Goal: Transaction & Acquisition: Book appointment/travel/reservation

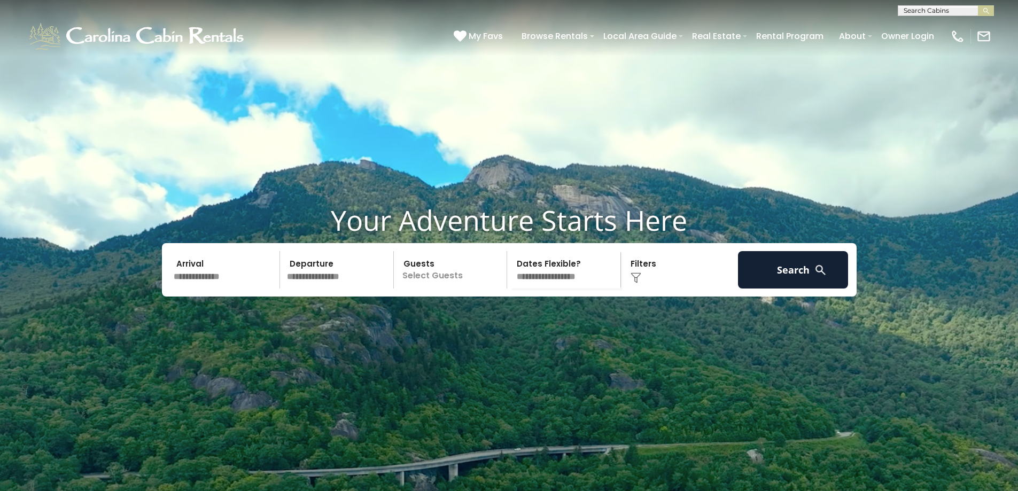
click at [542, 289] on select "**********" at bounding box center [565, 269] width 110 height 37
click at [188, 289] on input "text" at bounding box center [225, 269] width 111 height 37
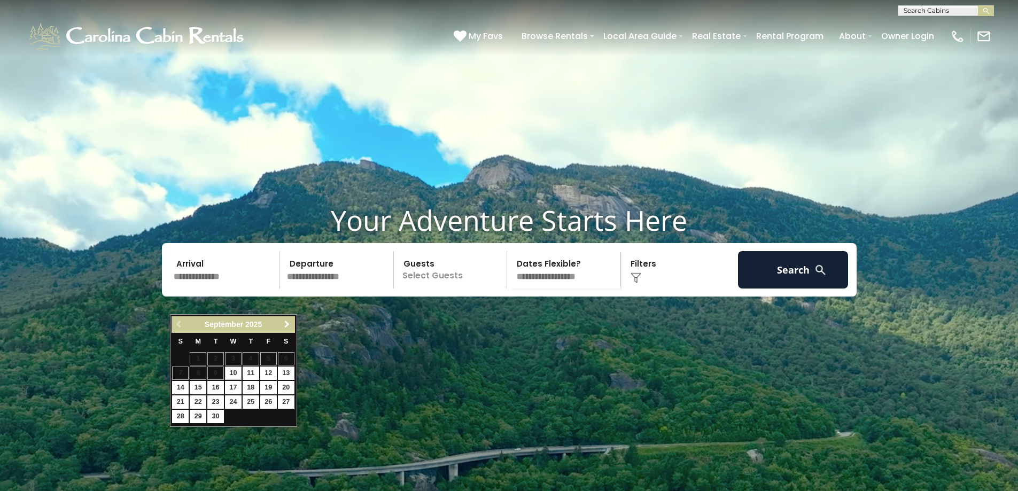
click at [284, 328] on span "Next" at bounding box center [287, 324] width 9 height 9
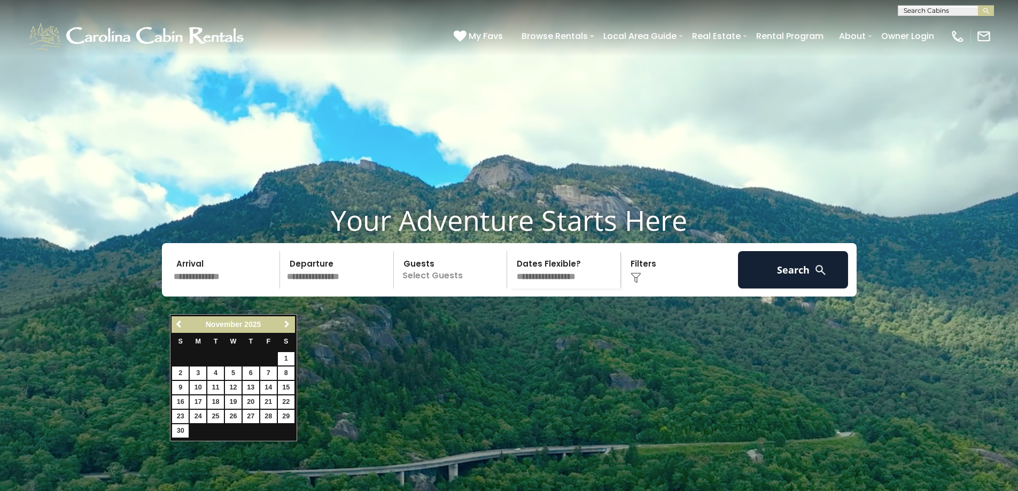
click at [284, 328] on span "Next" at bounding box center [287, 324] width 9 height 9
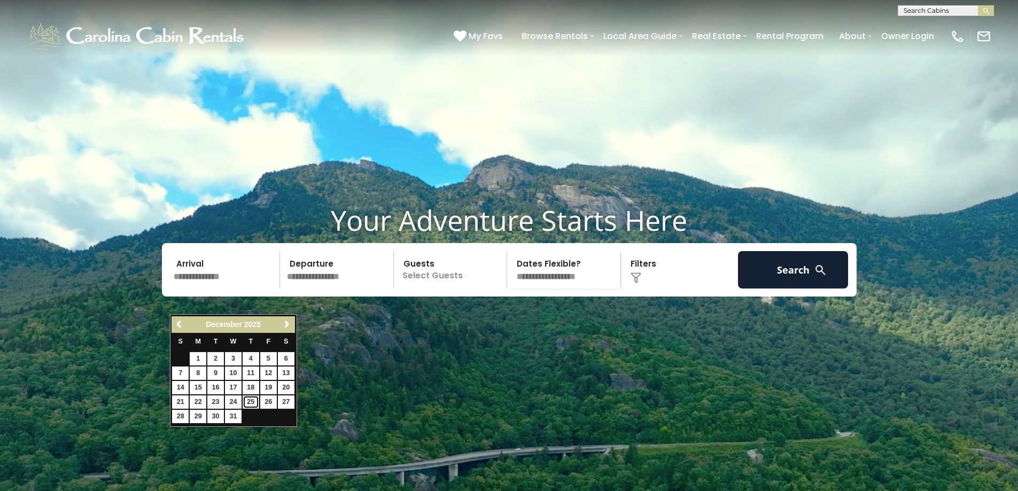
click at [255, 405] on link "25" at bounding box center [251, 402] width 17 height 13
type input "********"
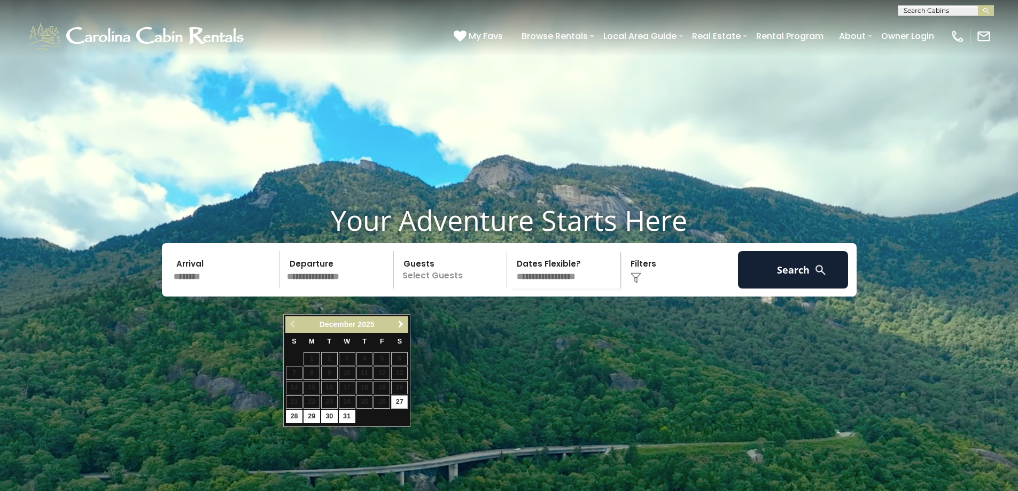
click at [403, 325] on span "Next" at bounding box center [401, 324] width 9 height 9
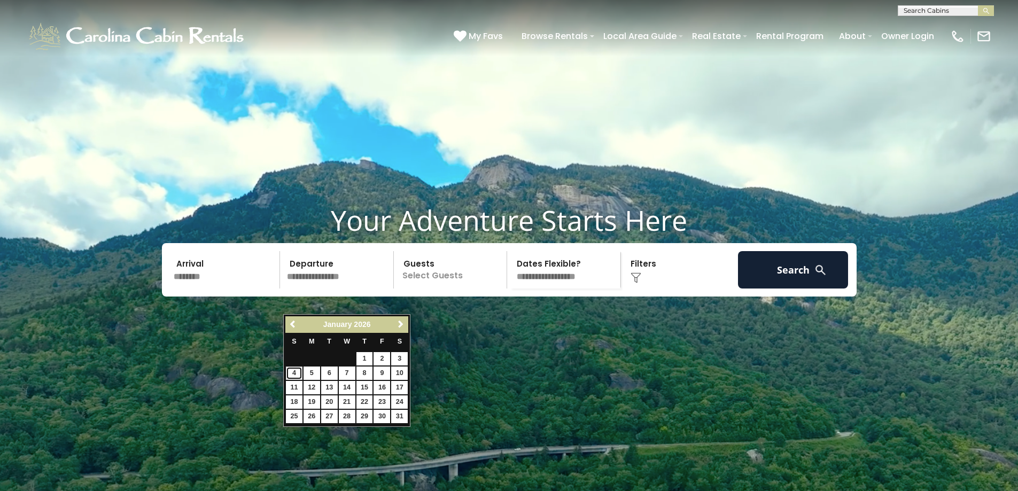
click at [298, 377] on link "4" at bounding box center [294, 373] width 17 height 13
type input "******"
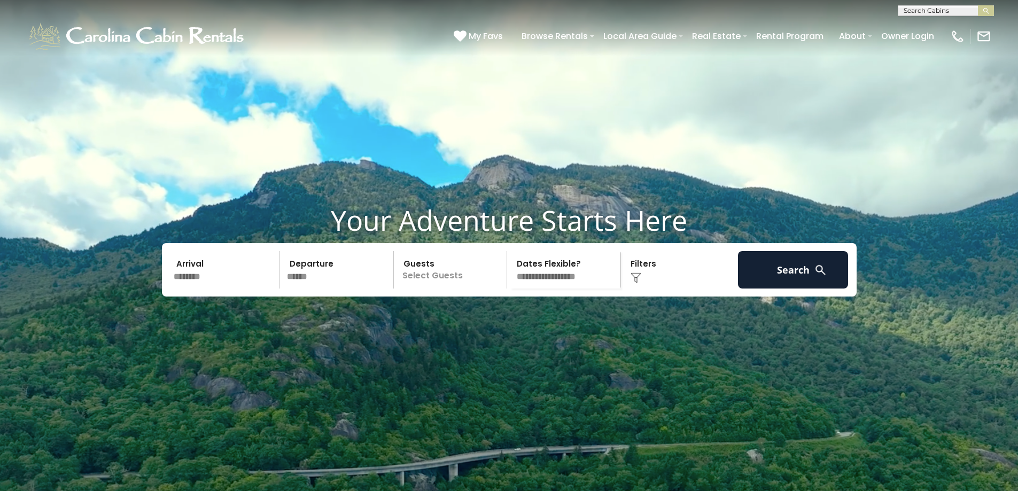
click at [440, 289] on p "Select Guests" at bounding box center [452, 269] width 110 height 37
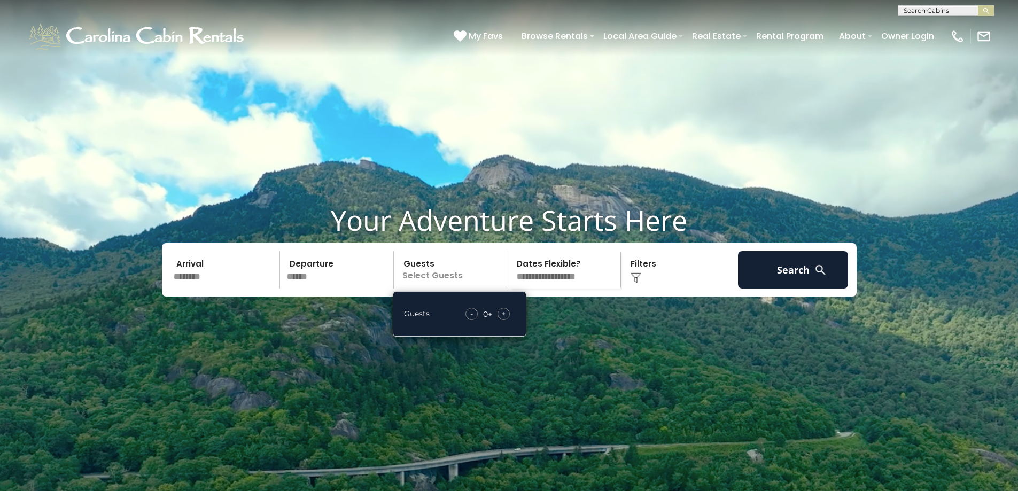
click at [503, 319] on span "+" at bounding box center [503, 313] width 4 height 11
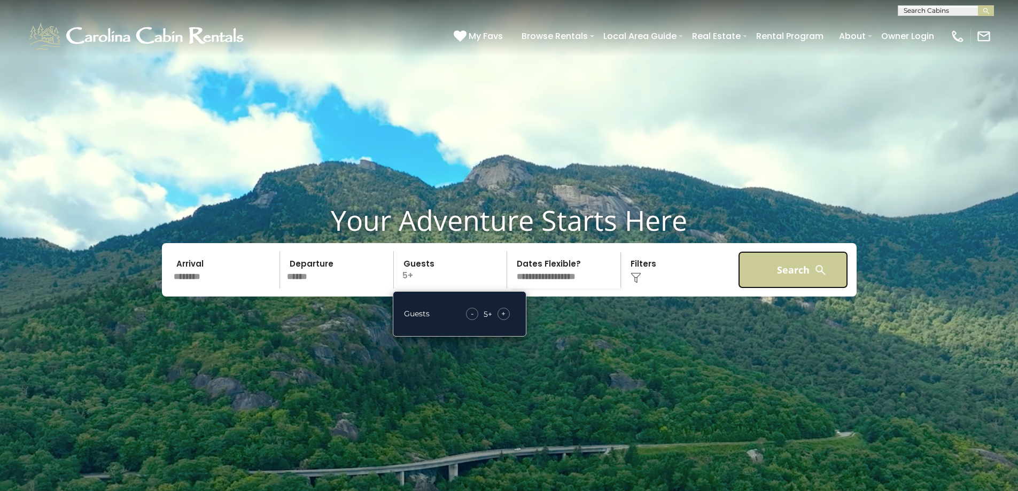
click at [778, 289] on button "Search" at bounding box center [793, 269] width 111 height 37
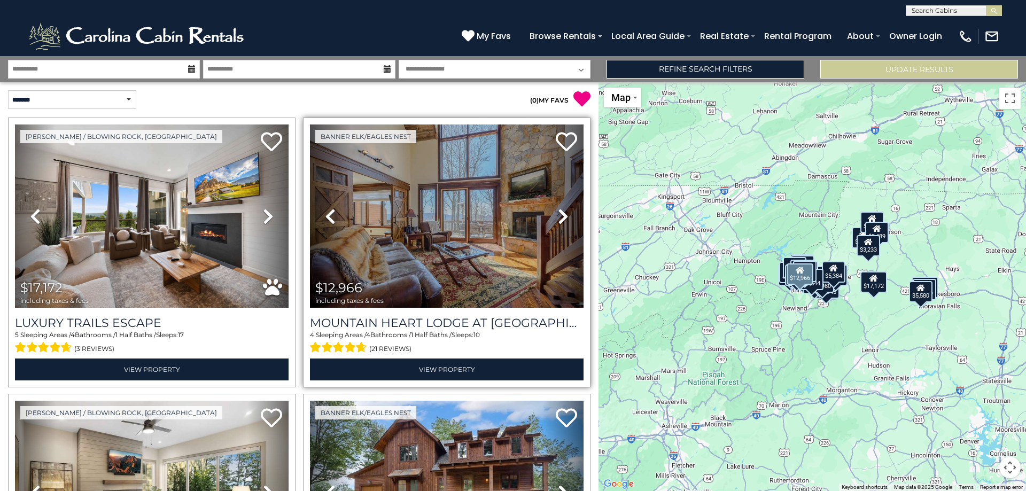
click at [558, 210] on icon at bounding box center [563, 216] width 11 height 17
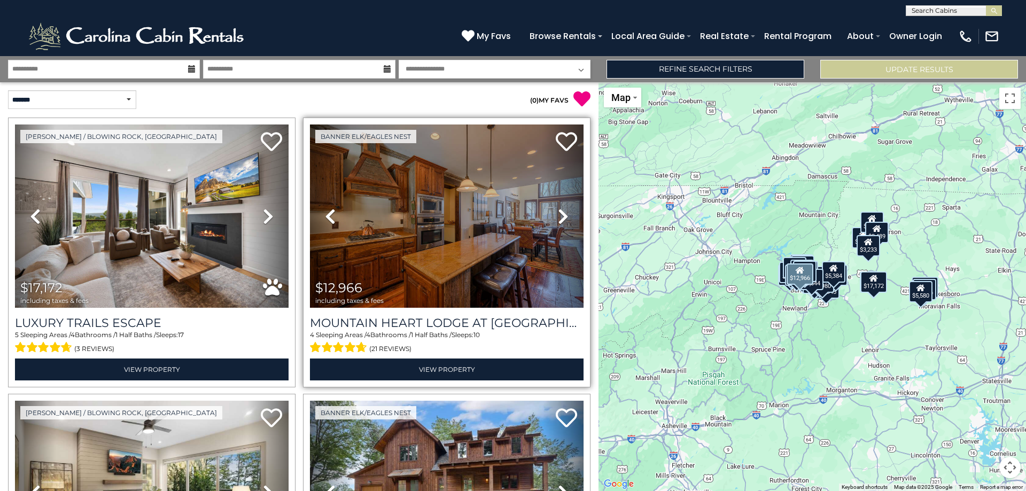
click at [558, 211] on icon at bounding box center [563, 216] width 11 height 17
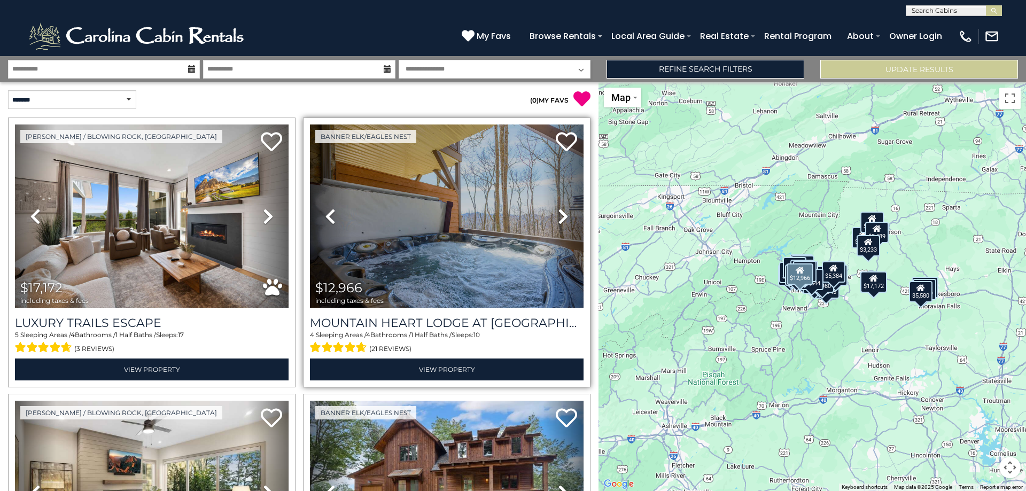
click at [558, 211] on icon at bounding box center [563, 216] width 11 height 17
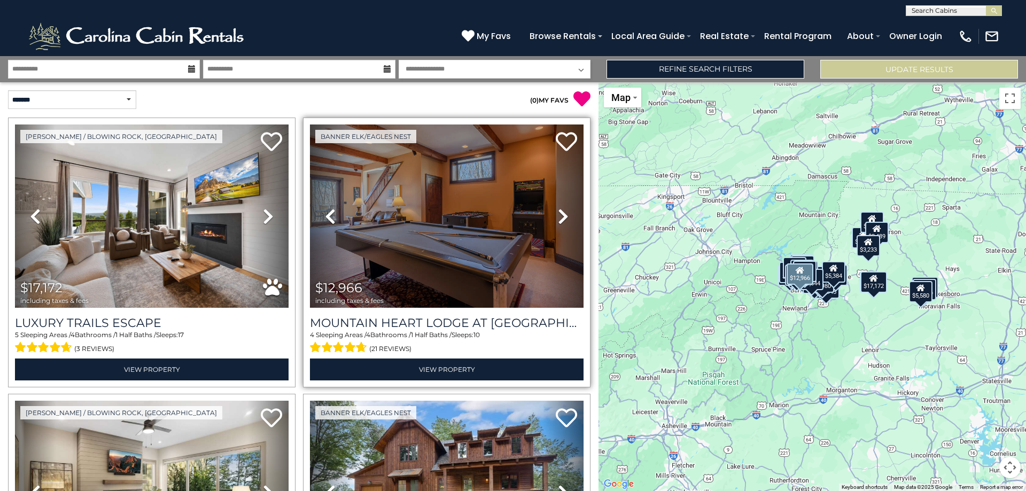
click at [558, 211] on icon at bounding box center [563, 216] width 11 height 17
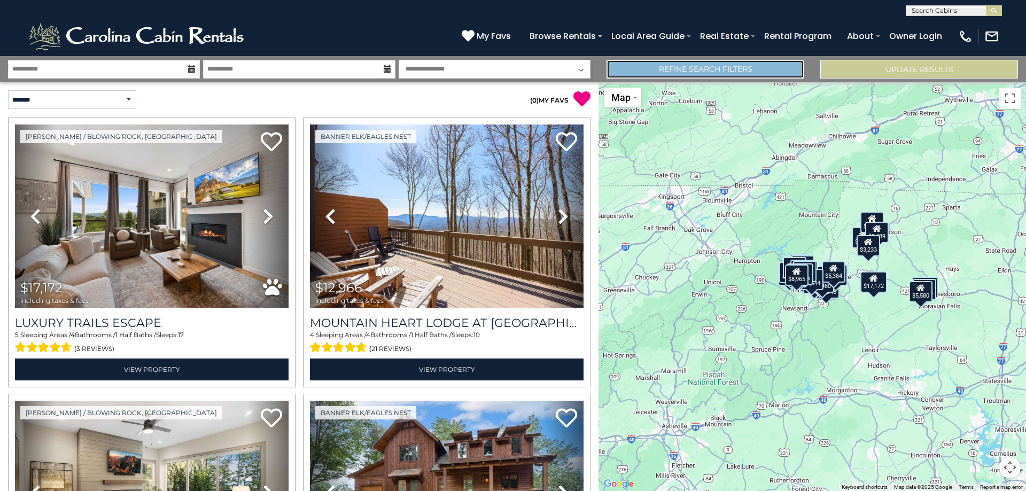
click at [769, 76] on link "Refine Search Filters" at bounding box center [706, 69] width 198 height 19
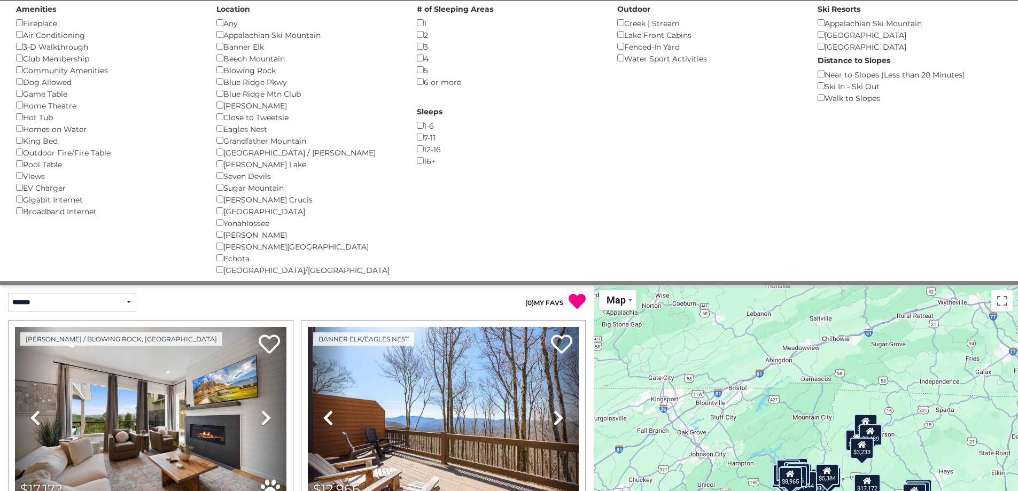
scroll to position [53, 0]
